Goal: Find contact information: Find contact information

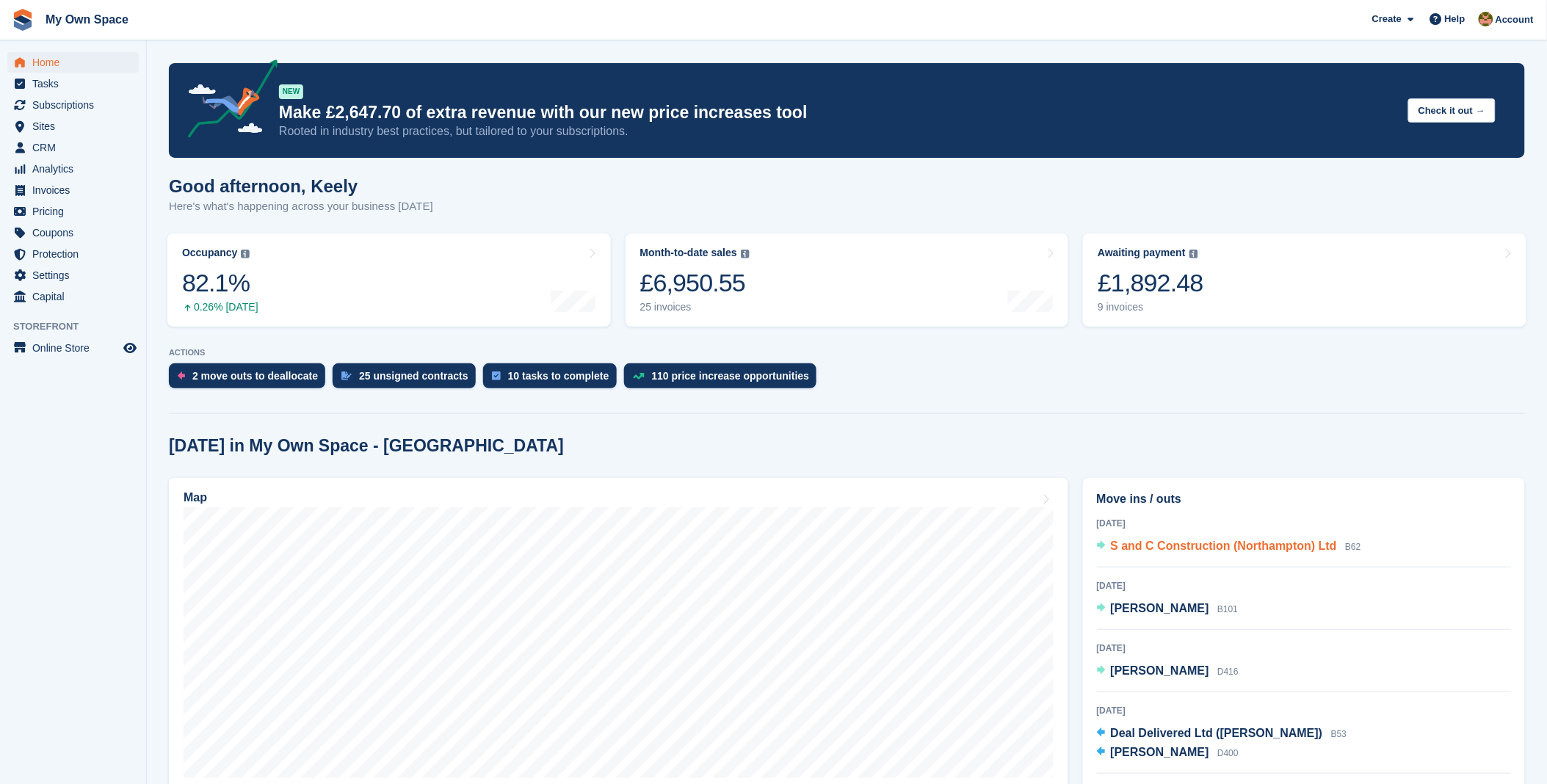
click at [1127, 540] on span "S and C Construction (Northampton) Ltd" at bounding box center [1224, 545] width 226 height 12
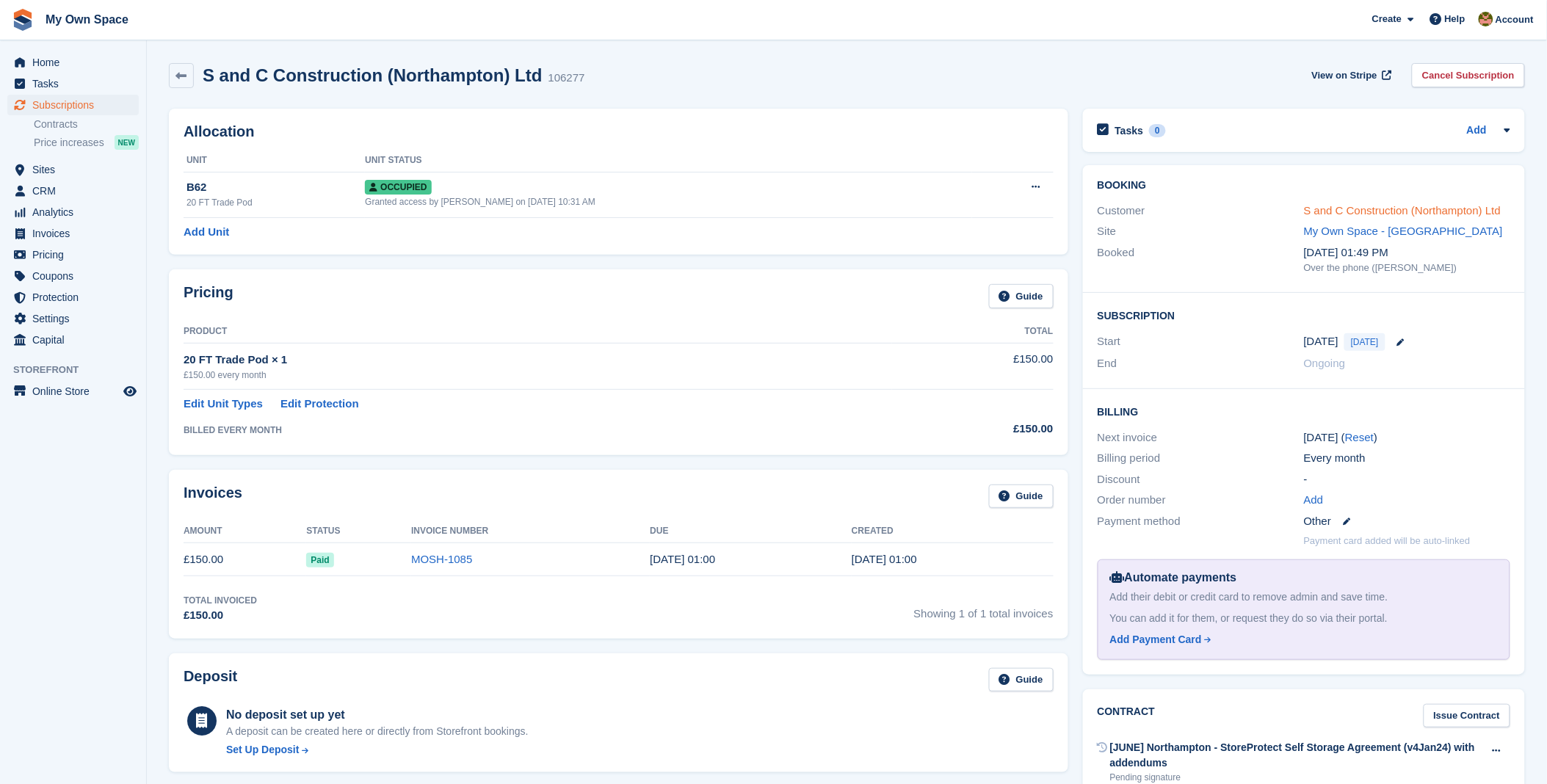
click at [1364, 206] on link "S and C Construction (Northampton) Ltd" at bounding box center [1402, 210] width 196 height 12
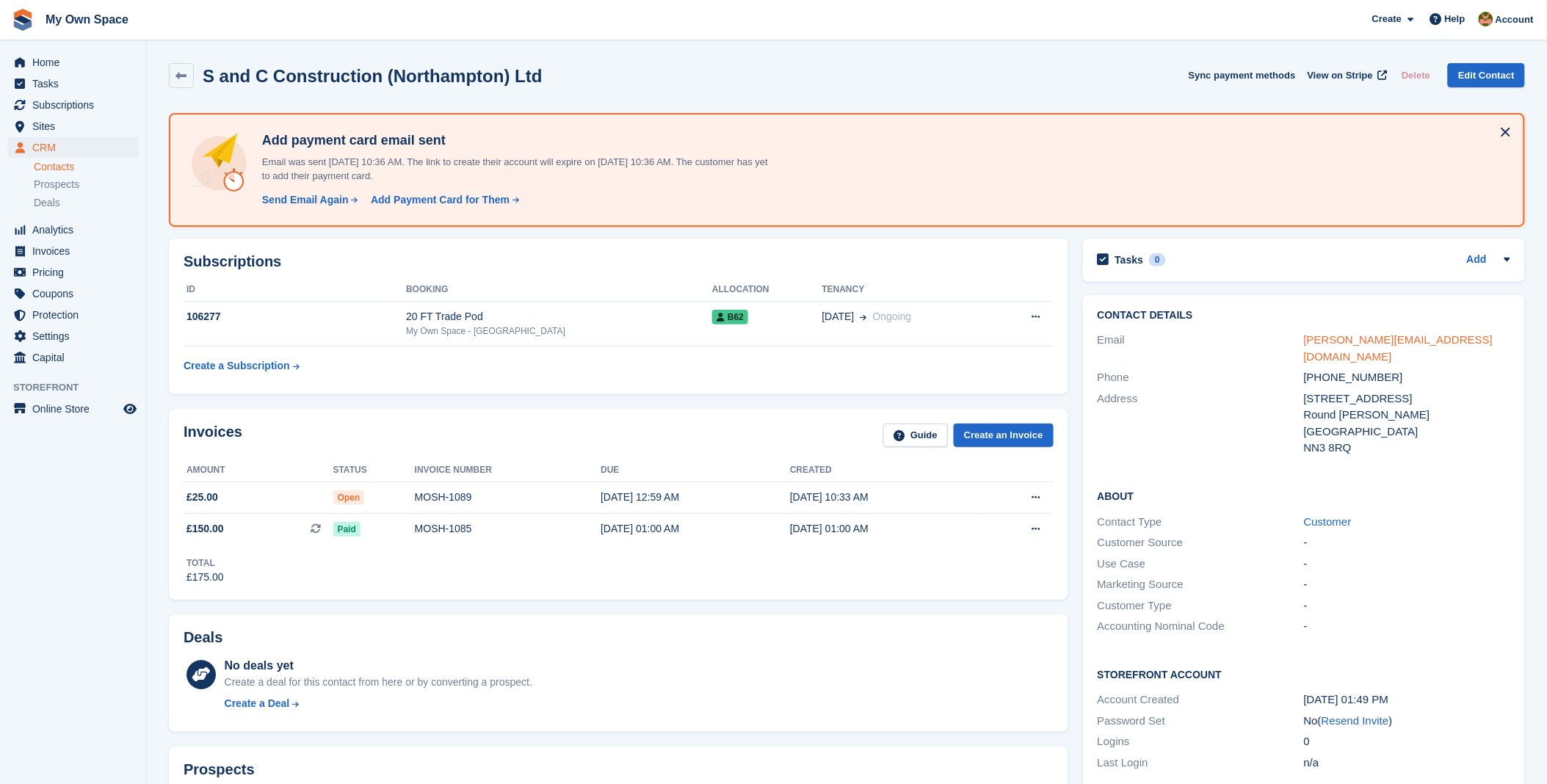
click at [1401, 338] on link "[PERSON_NAME][EMAIL_ADDRESS][DOMAIN_NAME]" at bounding box center [1399, 347] width 190 height 29
click at [59, 59] on span "Home" at bounding box center [76, 62] width 88 height 21
